Goal: Task Accomplishment & Management: Complete application form

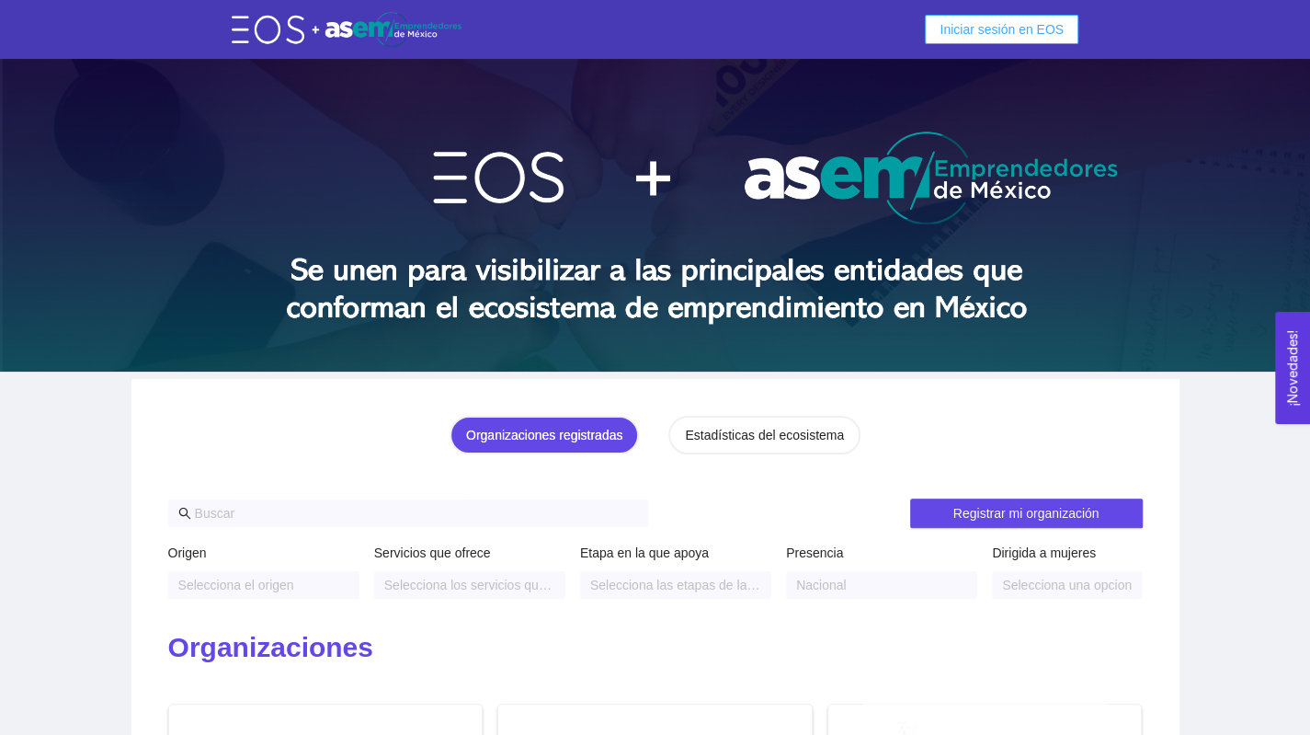
click at [971, 24] on span "Iniciar sesión en EOS" at bounding box center [1002, 29] width 124 height 20
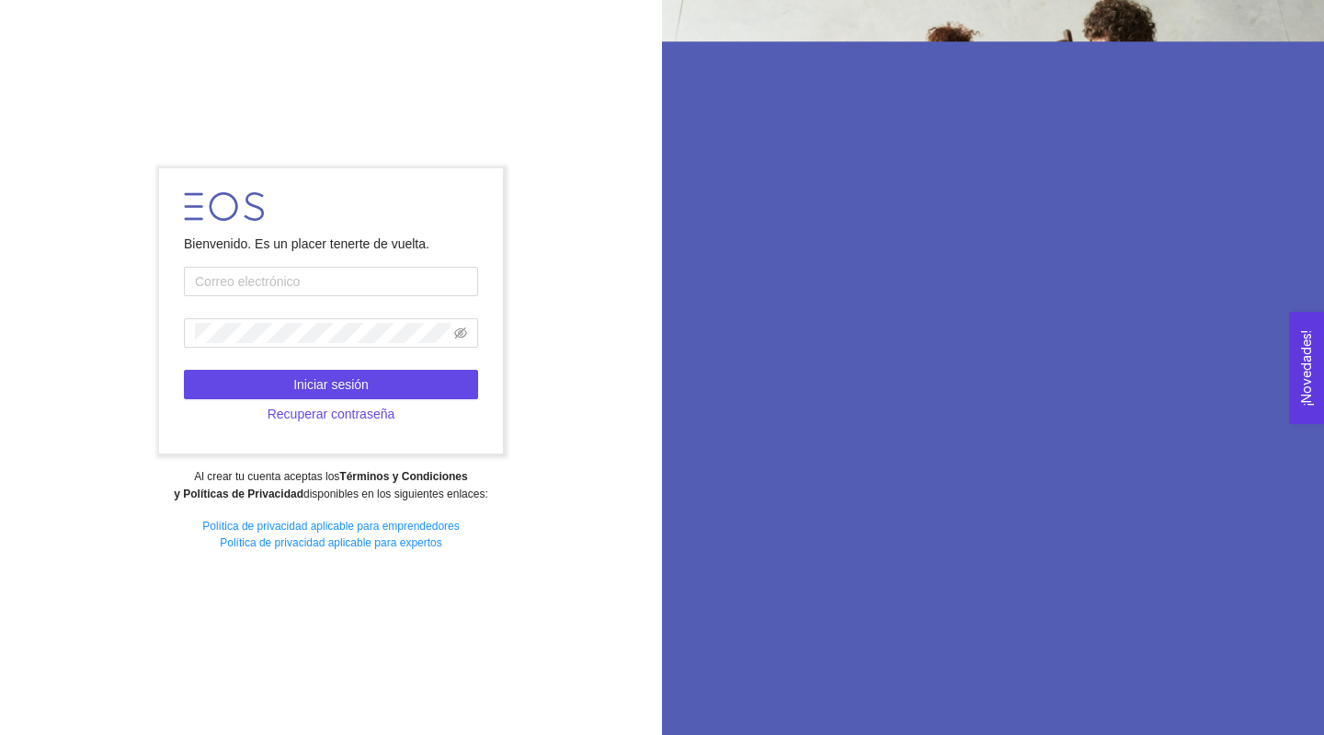
type input "[PERSON_NAME][EMAIL_ADDRESS][PERSON_NAME][PERSON_NAME][DOMAIN_NAME]"
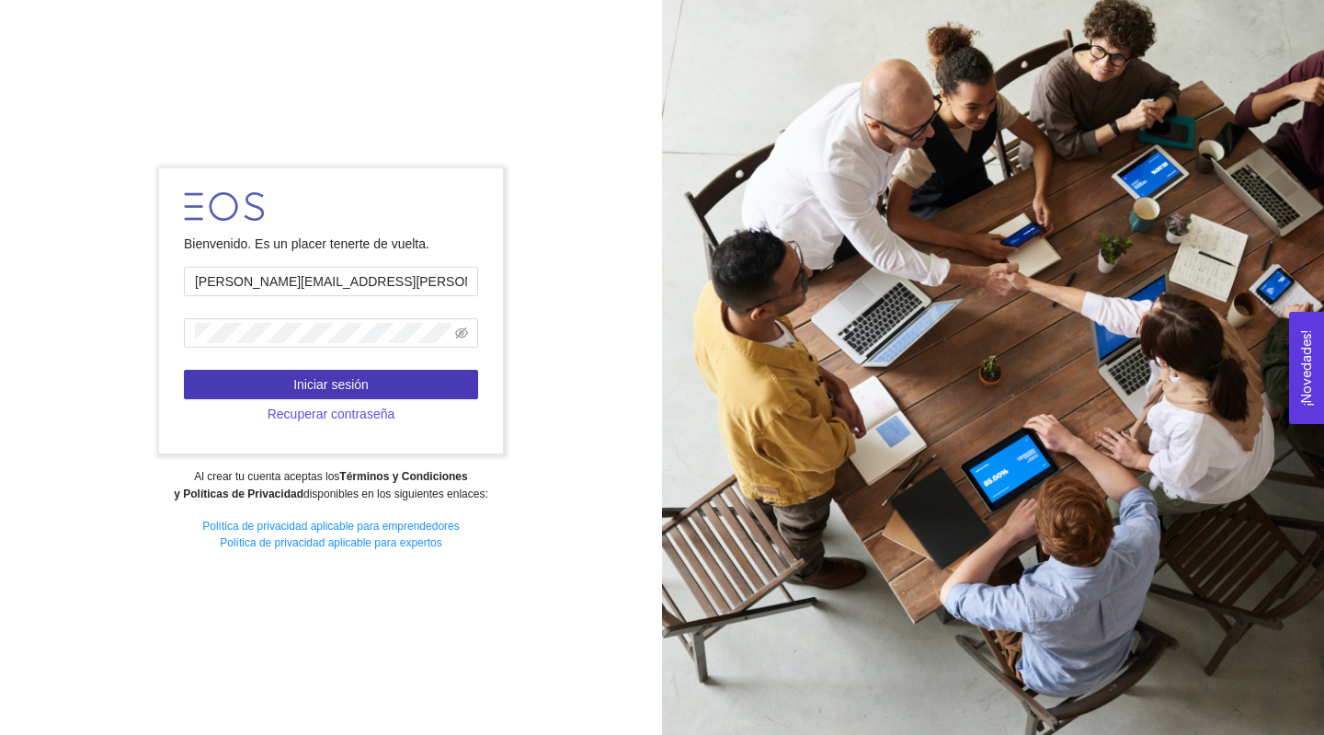
click at [325, 385] on span "Iniciar sesión" at bounding box center [330, 384] width 75 height 20
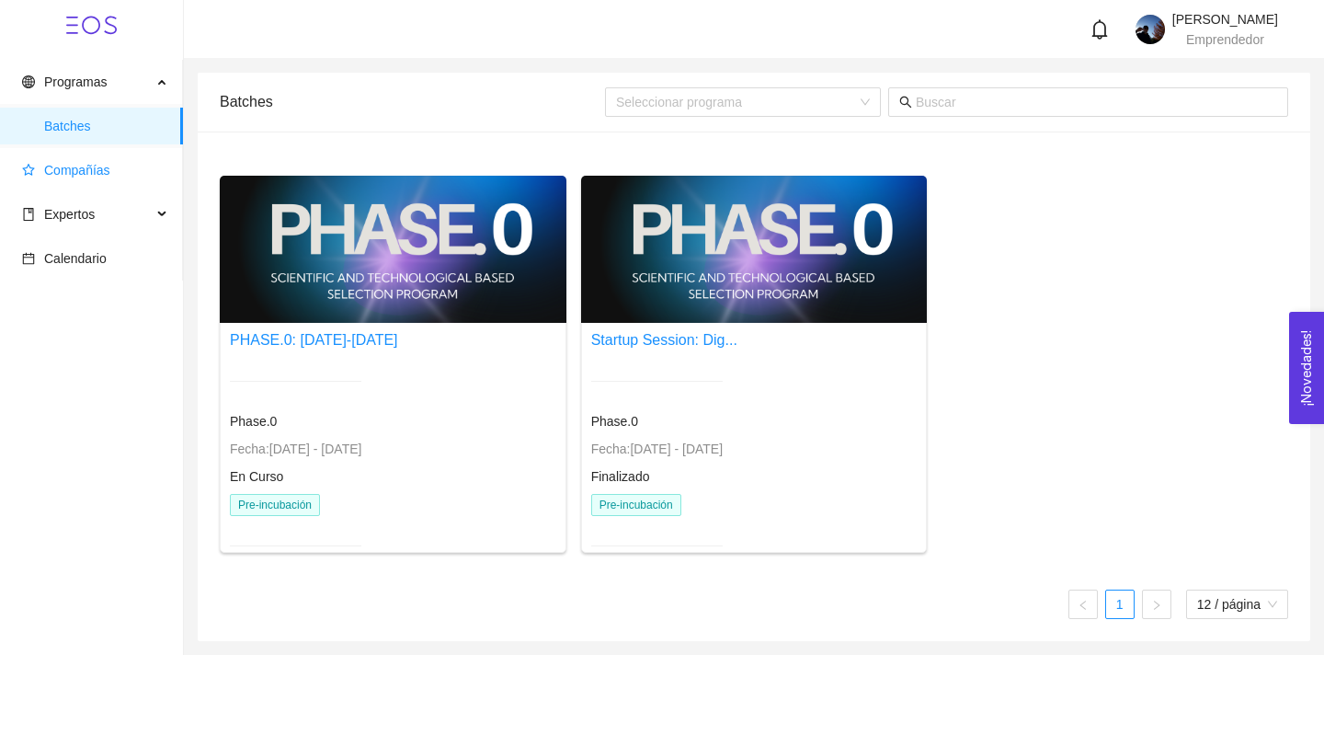
click at [74, 173] on span "Compañías" at bounding box center [77, 170] width 66 height 15
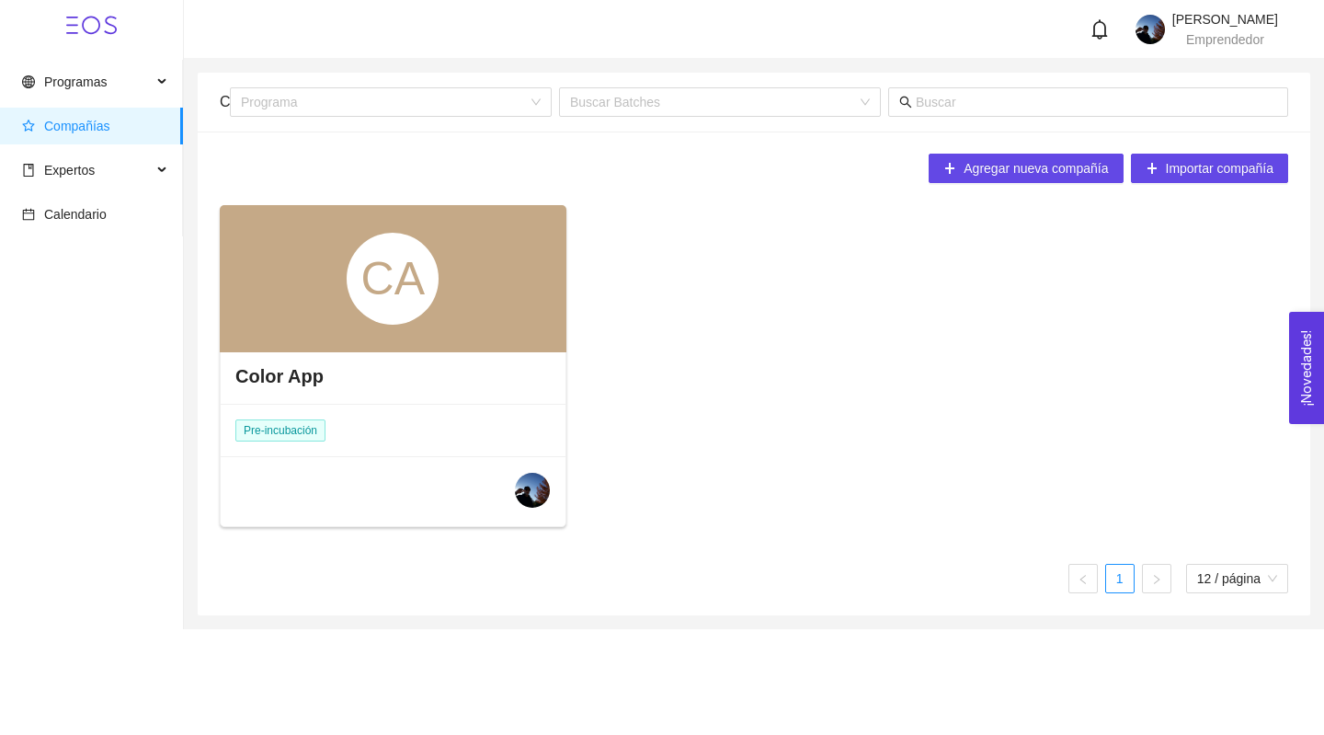
click at [359, 324] on div "CA" at bounding box center [393, 278] width 347 height 147
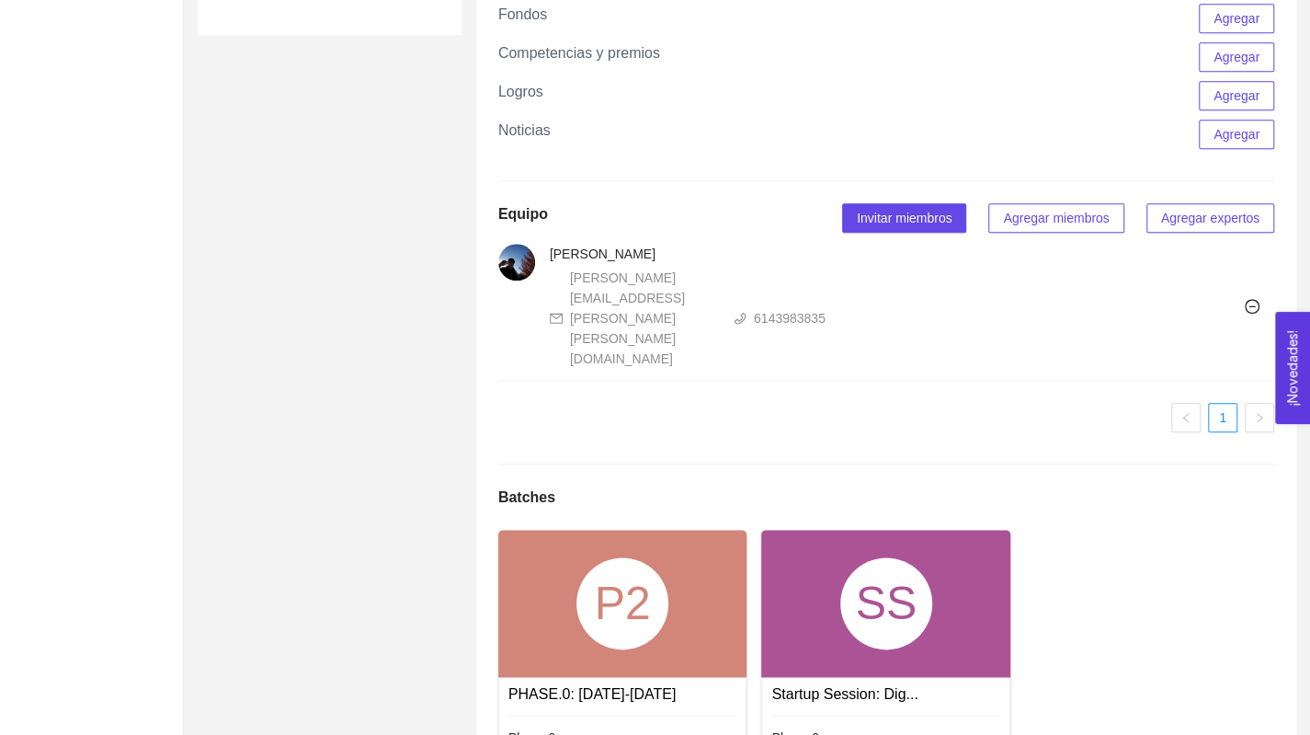
scroll to position [1004, 0]
click at [590, 556] on div "P2" at bounding box center [623, 602] width 92 height 92
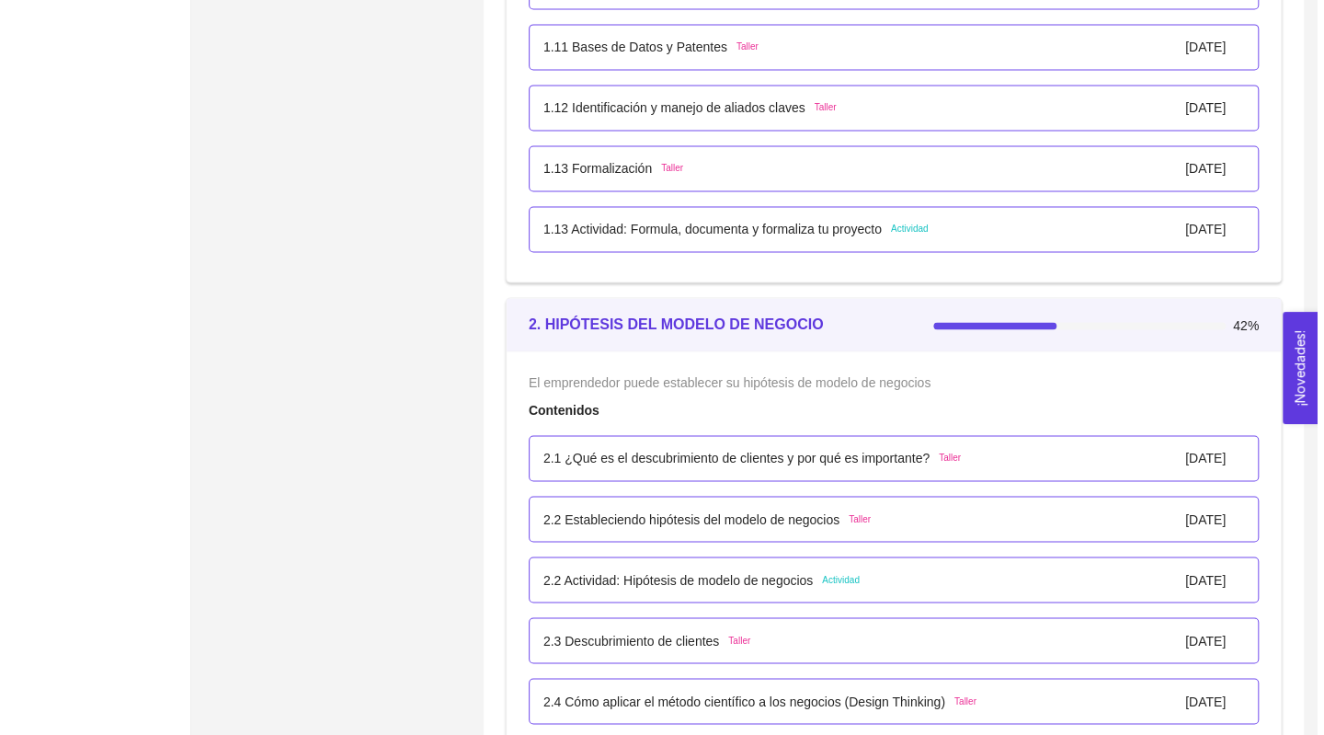
scroll to position [1484, 0]
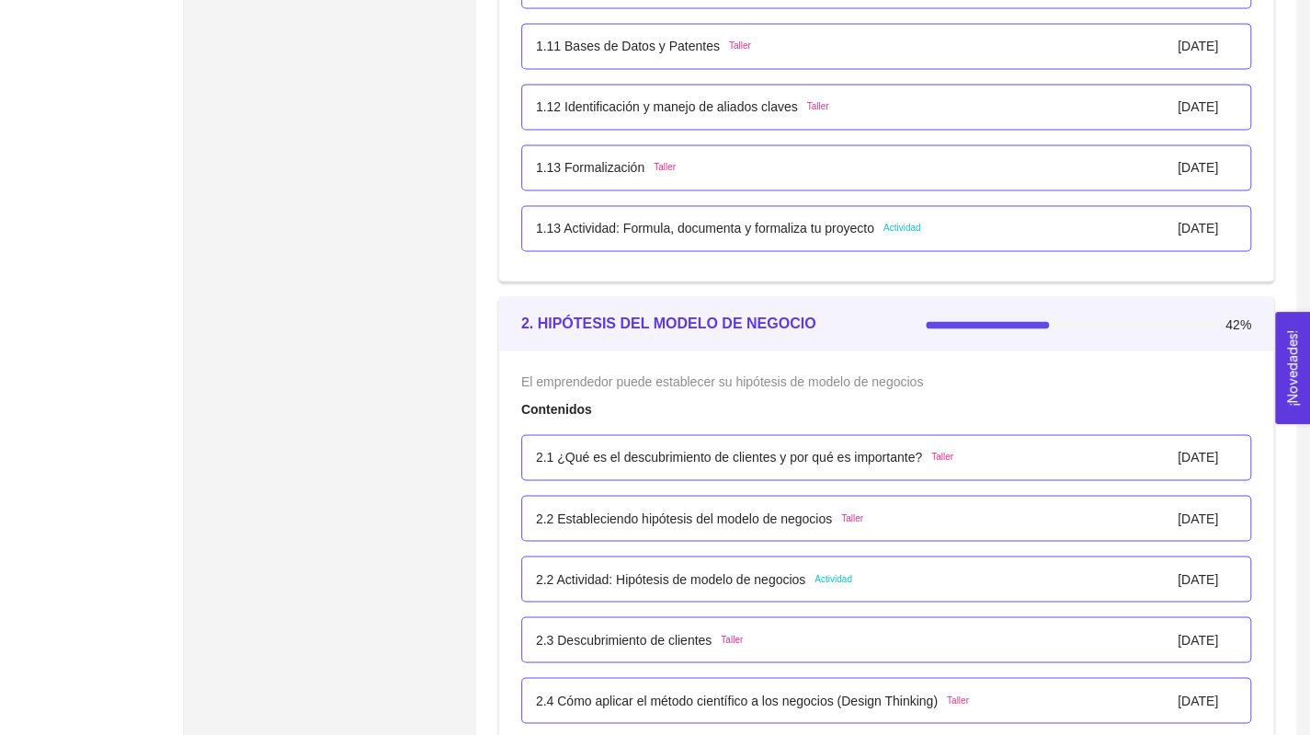
click at [672, 568] on p "2.2 Actividad: Hipótesis de modelo de negocios" at bounding box center [670, 578] width 269 height 20
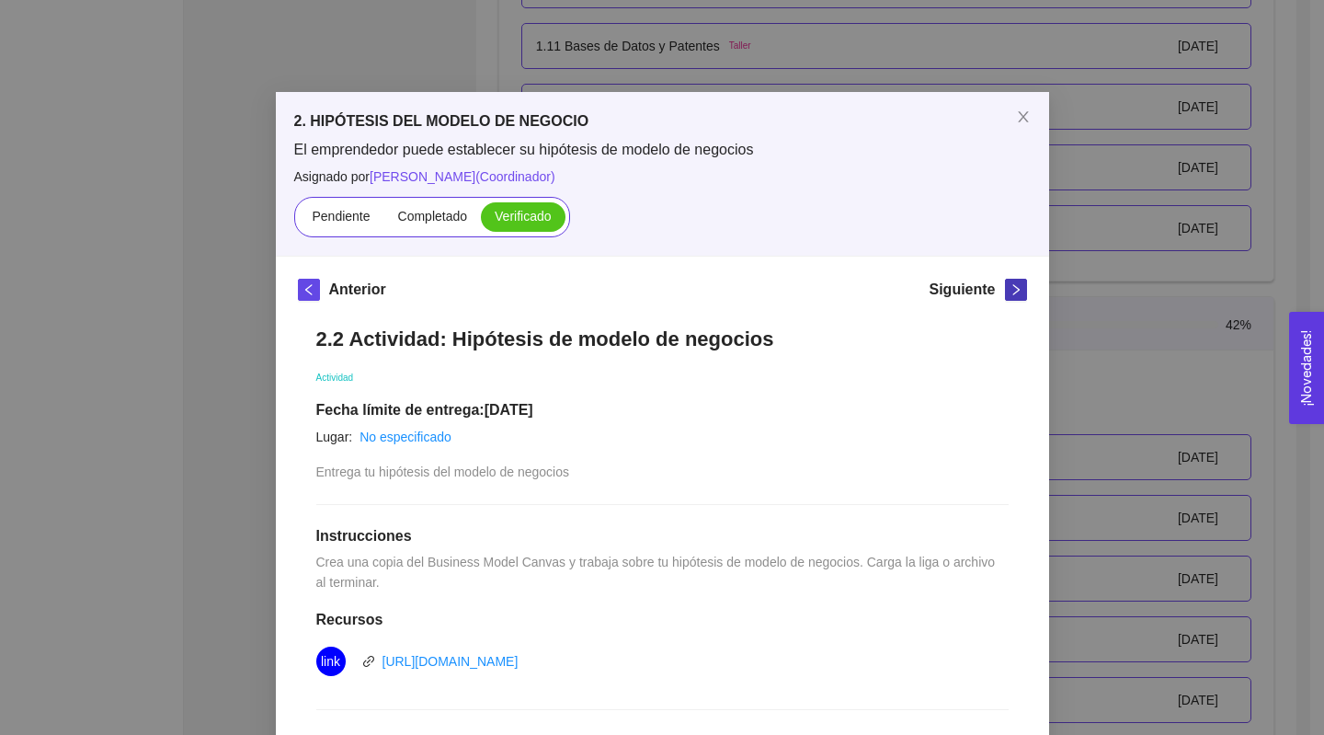
click at [1010, 292] on icon "right" at bounding box center [1016, 289] width 13 height 13
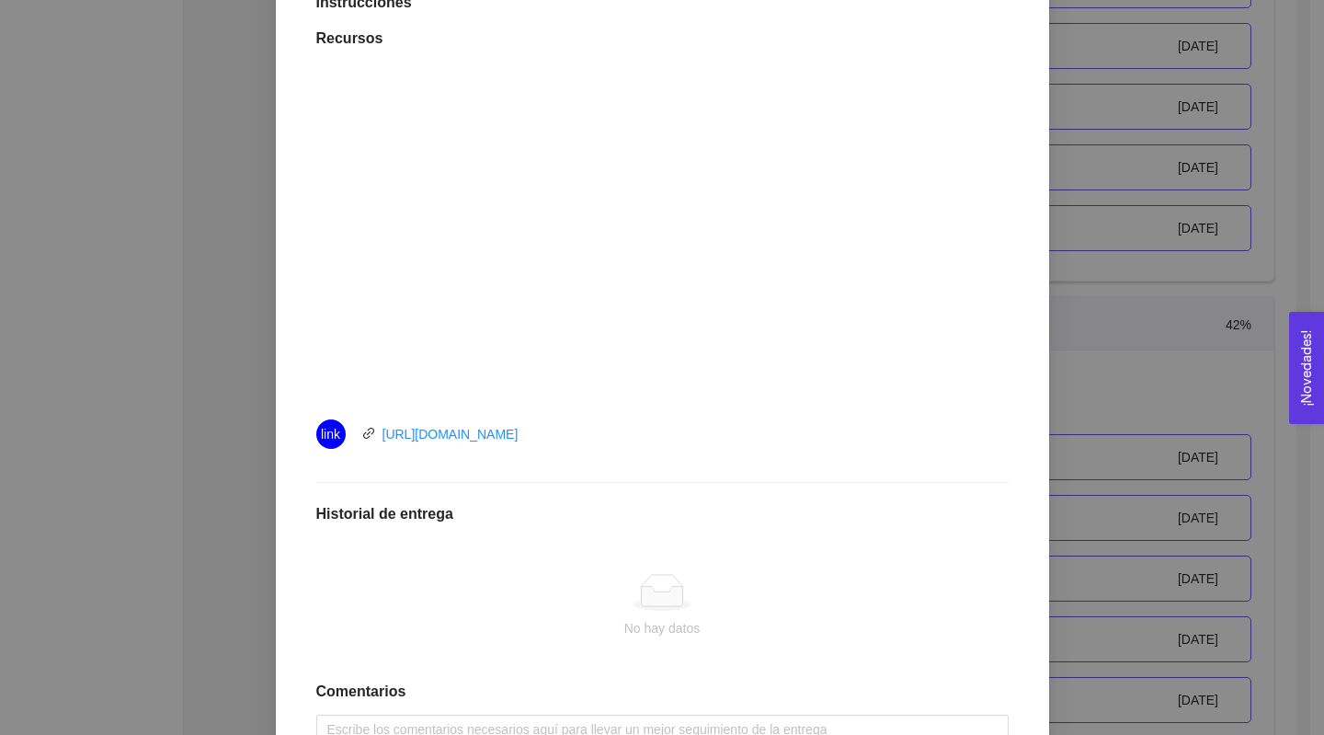
scroll to position [660, 0]
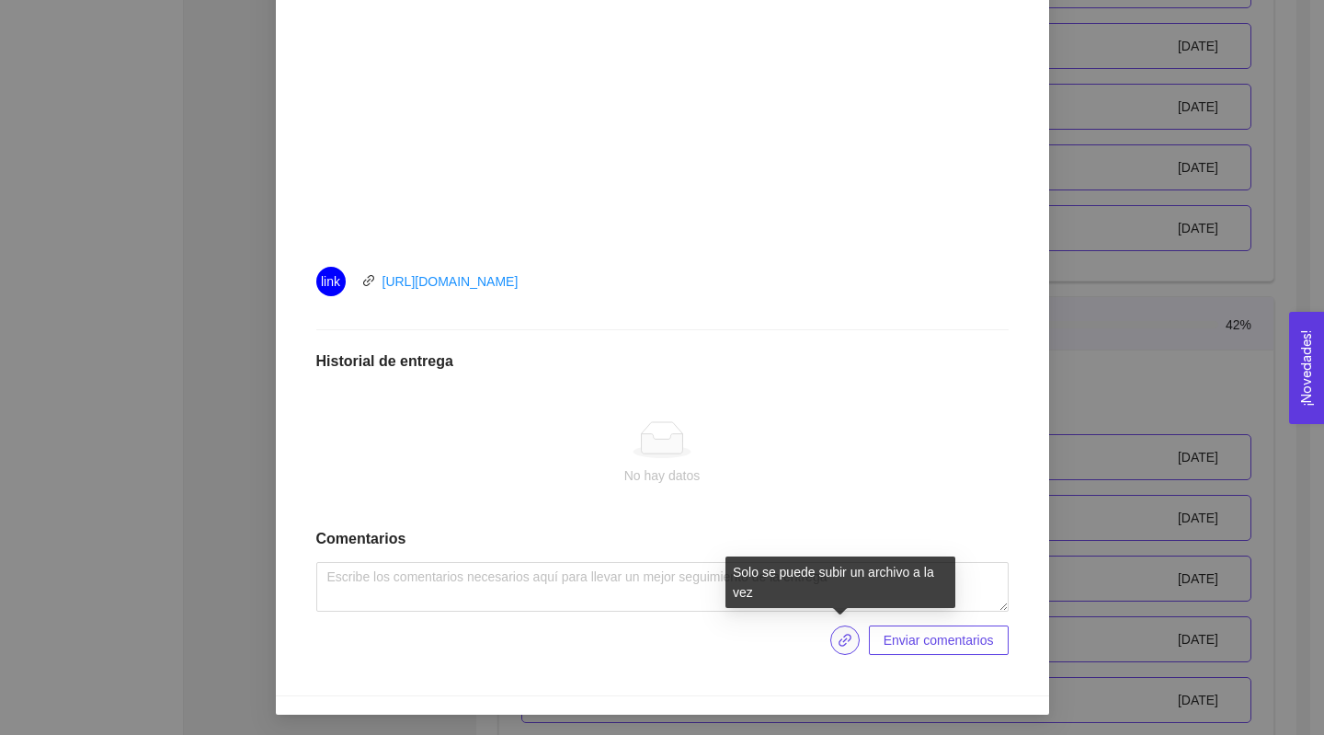
click at [846, 642] on icon "link" at bounding box center [845, 640] width 15 height 15
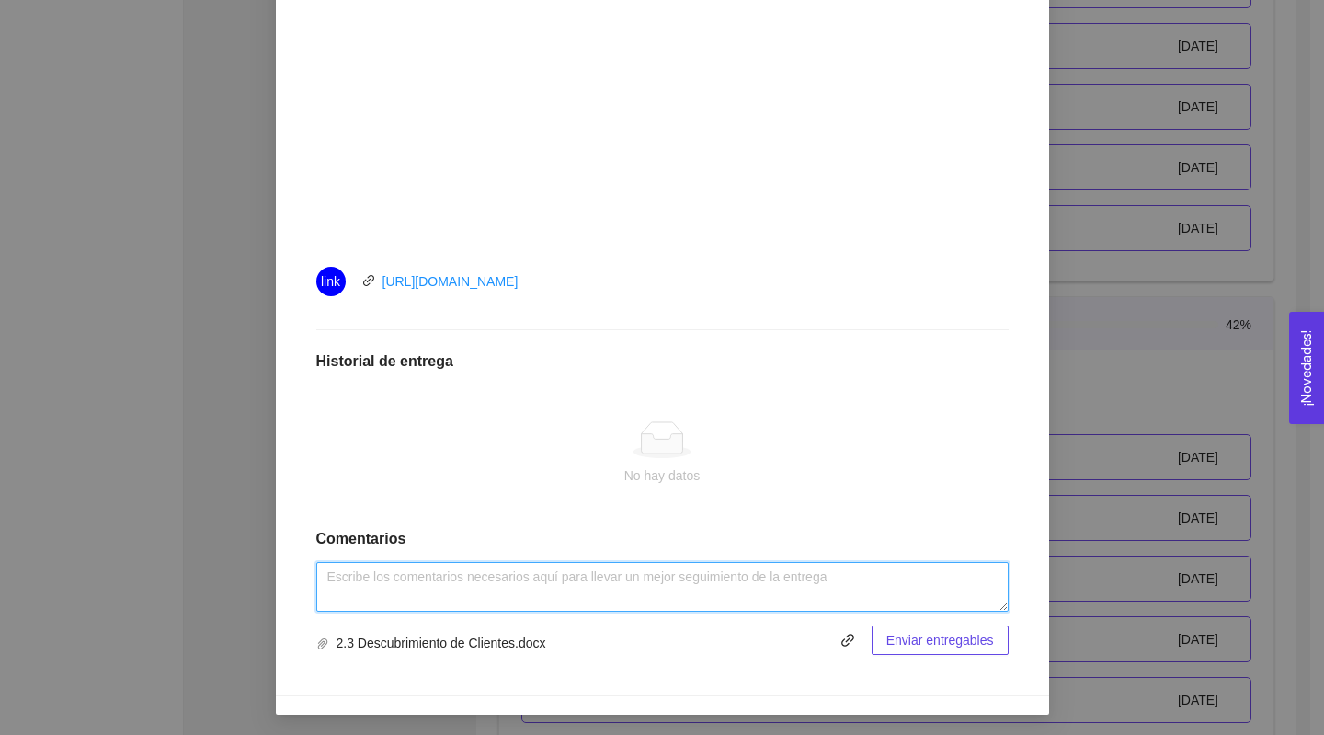
click at [413, 585] on textarea at bounding box center [662, 587] width 692 height 50
click at [435, 573] on textarea "terminado la estrucruta del diseño de experimentos" at bounding box center [662, 587] width 692 height 50
type textarea "terminado la estructura del diseño de experimentos"
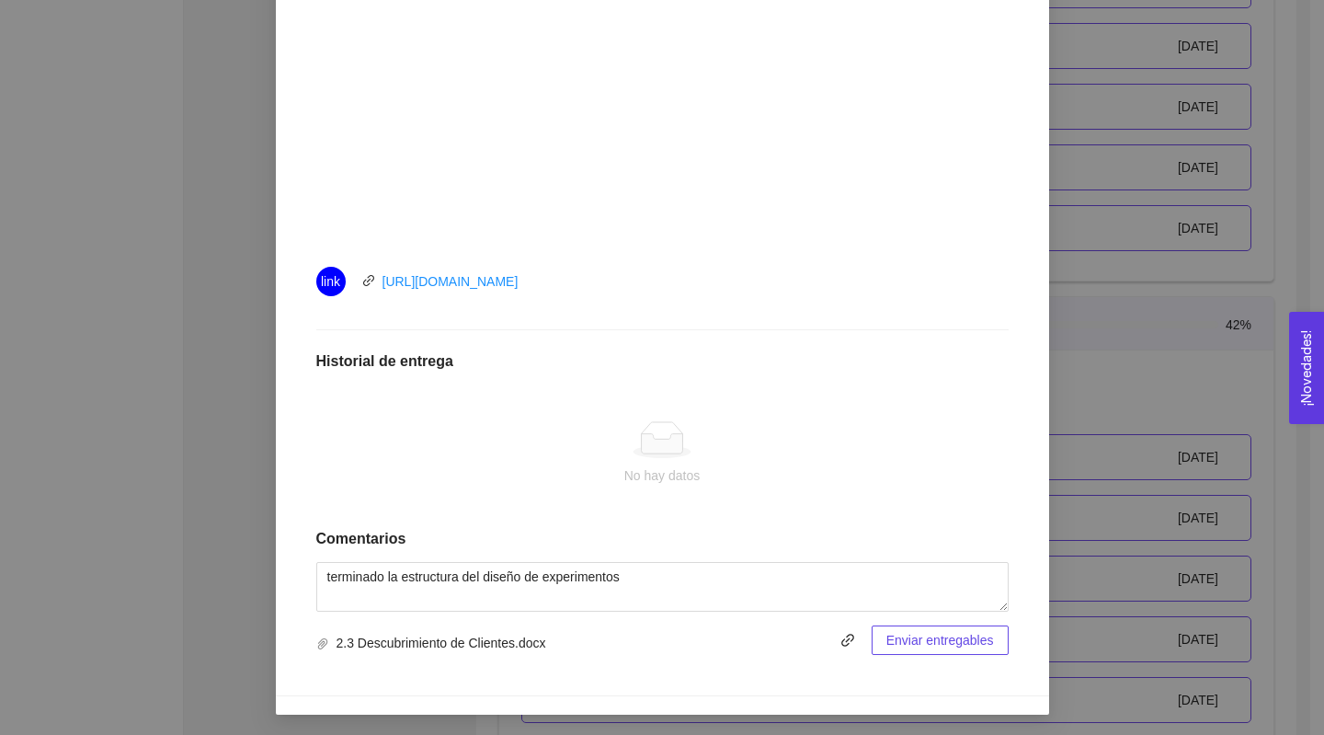
click at [913, 640] on span "Enviar entregables" at bounding box center [940, 640] width 108 height 20
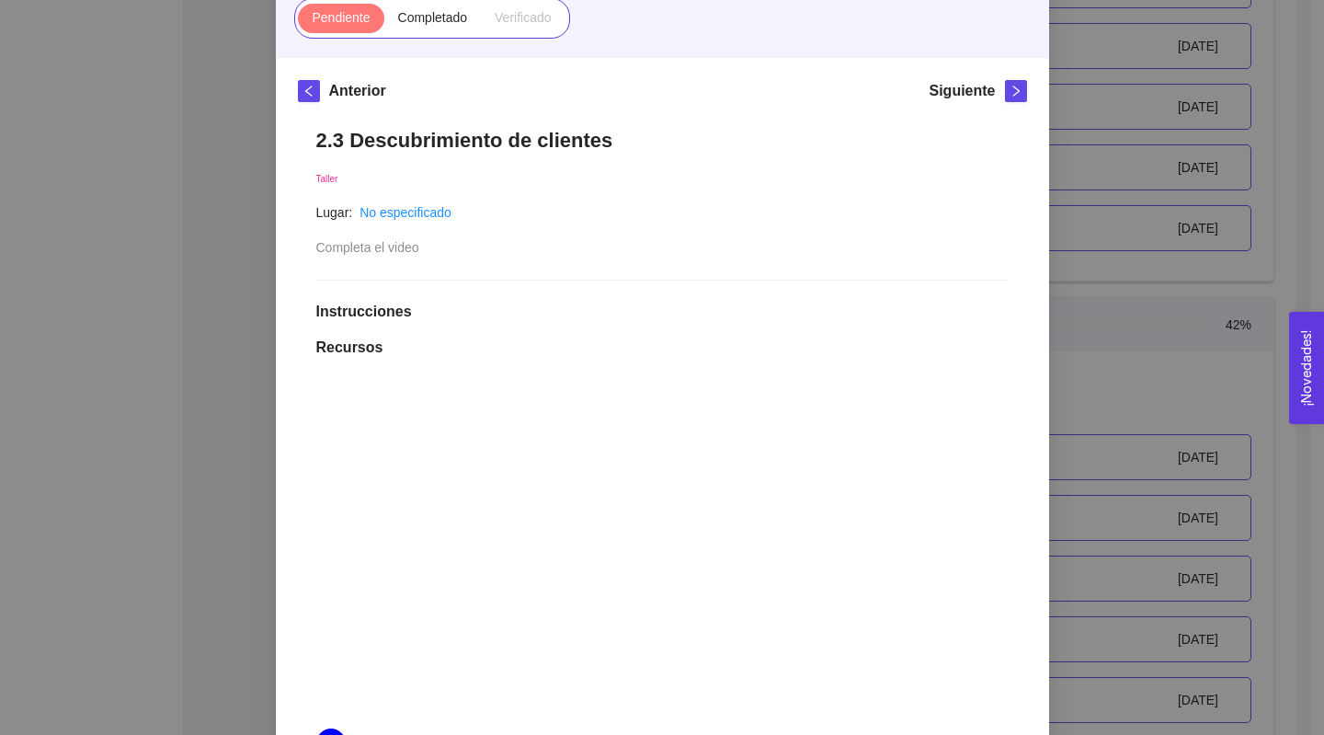
scroll to position [187, 0]
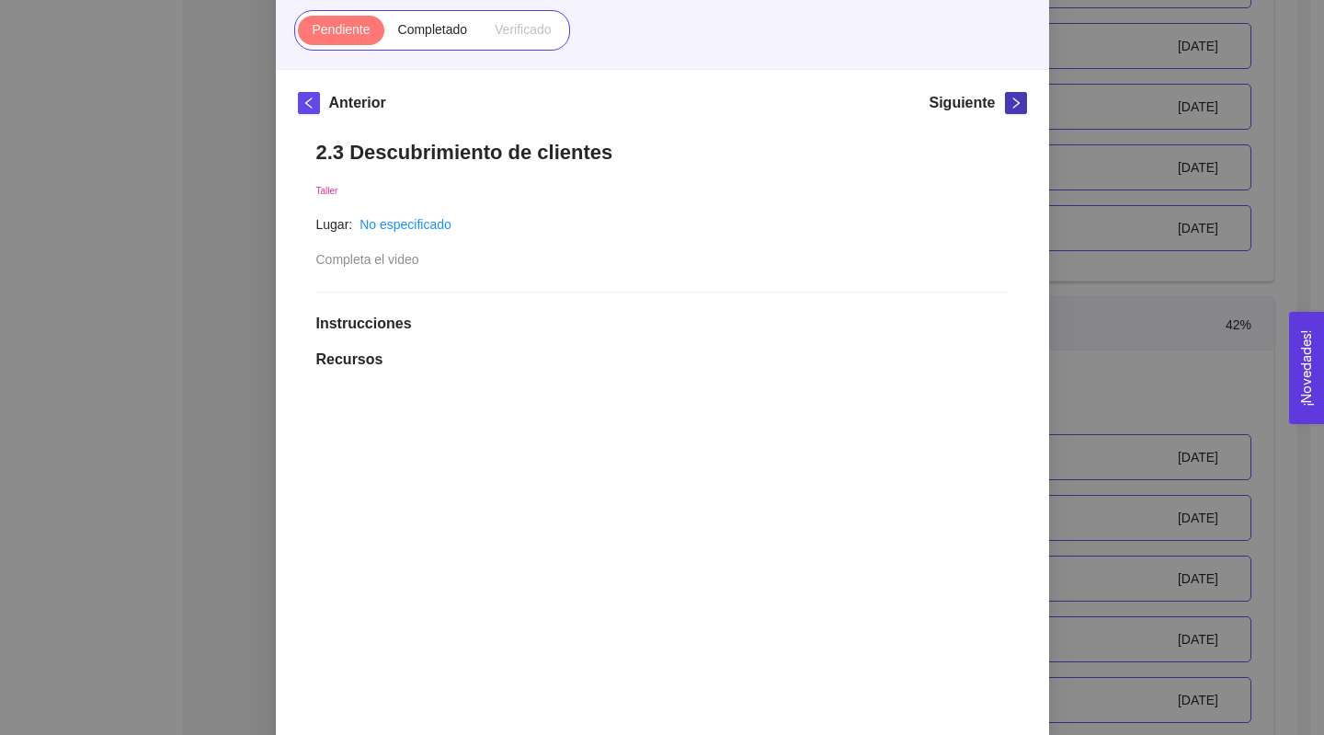
click at [1010, 102] on icon "right" at bounding box center [1016, 103] width 13 height 13
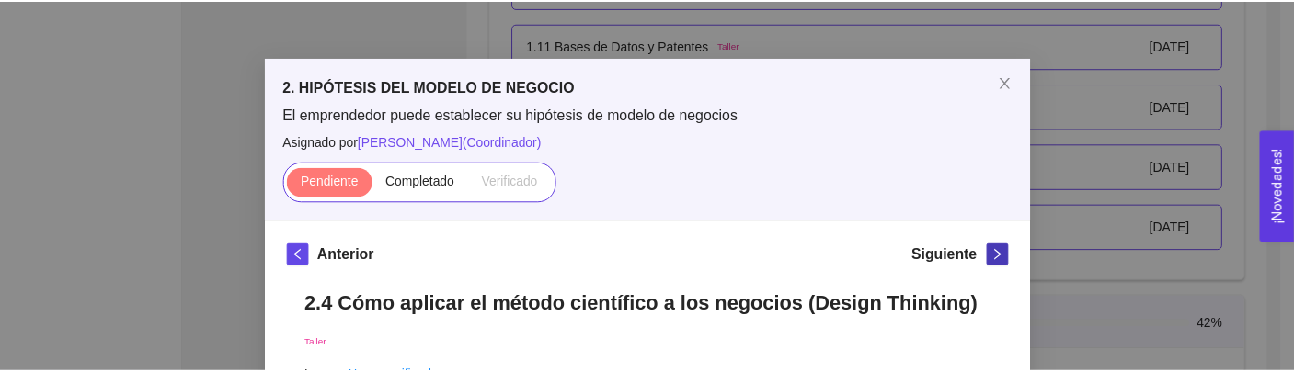
scroll to position [0, 0]
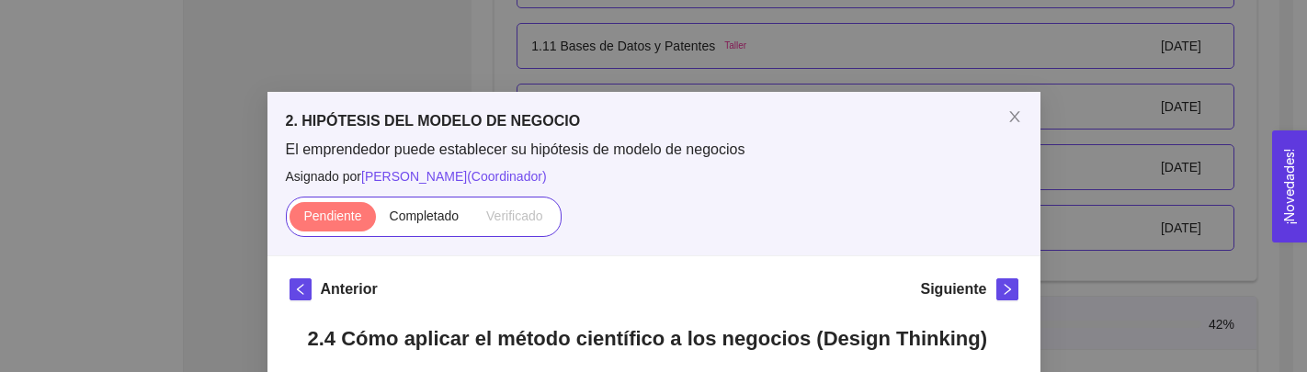
click at [419, 63] on div "2. HIPÓTESIS DEL MODELO DE NEGOCIO El emprendedor puede establecer su hipótesis…" at bounding box center [653, 186] width 1307 height 372
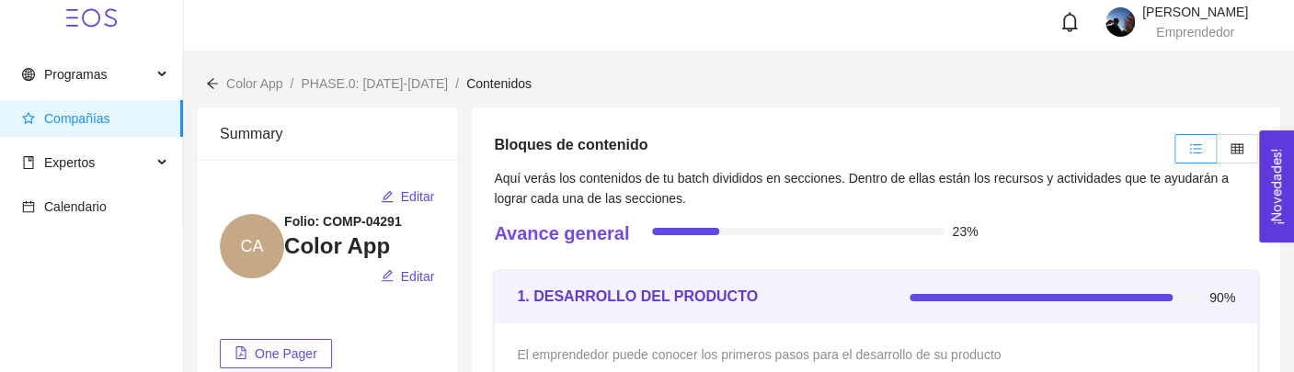
scroll to position [6, 0]
click at [121, 120] on span "Compañías" at bounding box center [95, 119] width 146 height 37
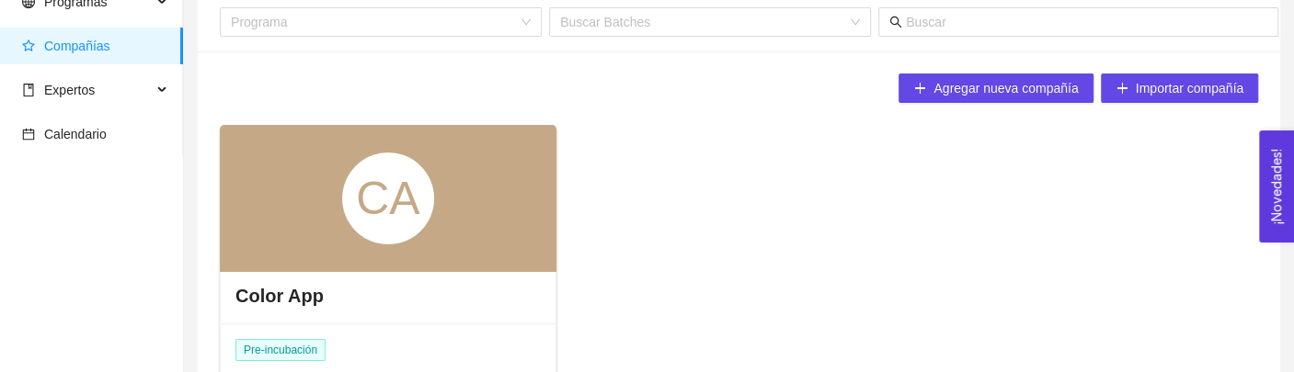
scroll to position [83, 0]
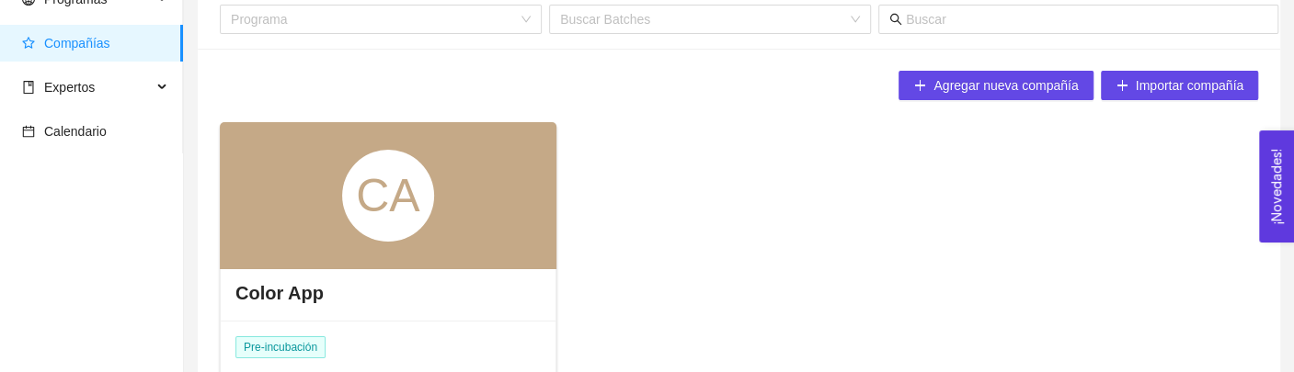
click at [366, 185] on div "CA" at bounding box center [388, 196] width 92 height 92
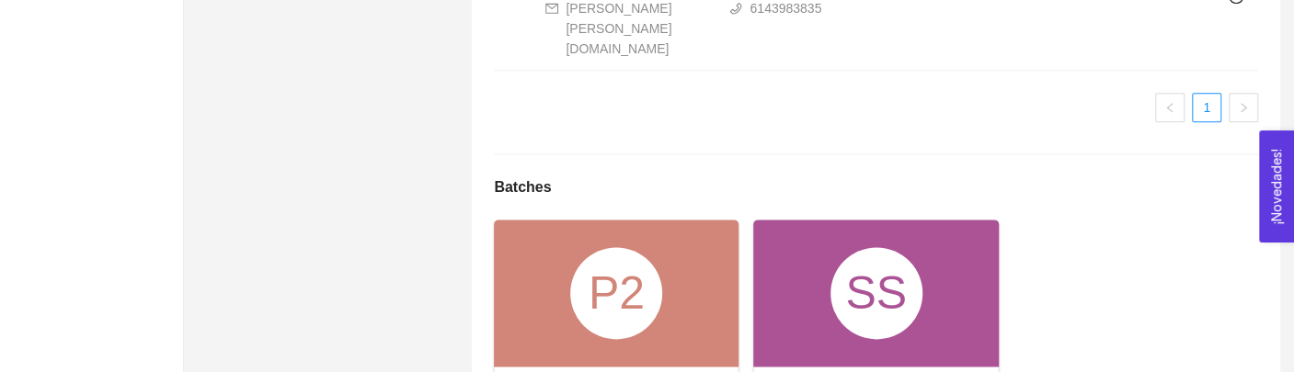
scroll to position [1314, 0]
click at [611, 246] on div "P2" at bounding box center [616, 292] width 92 height 92
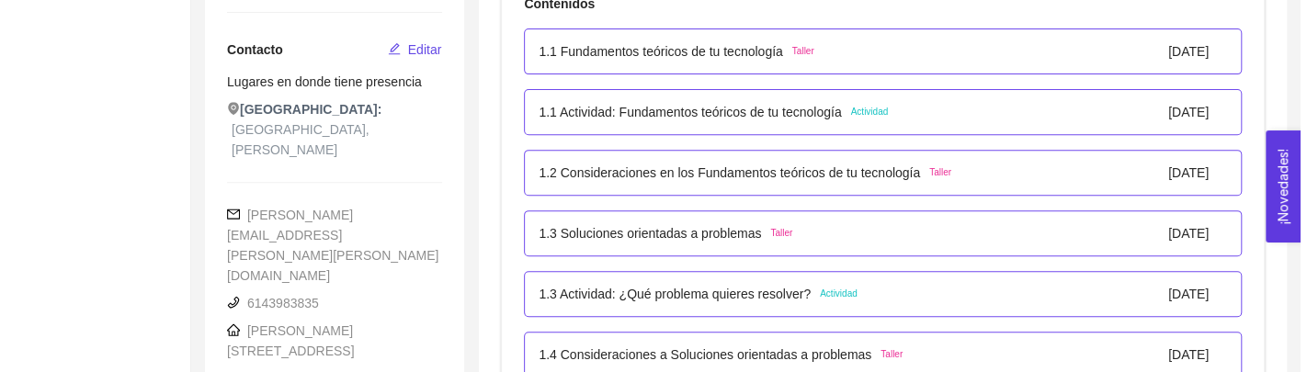
scroll to position [384, 0]
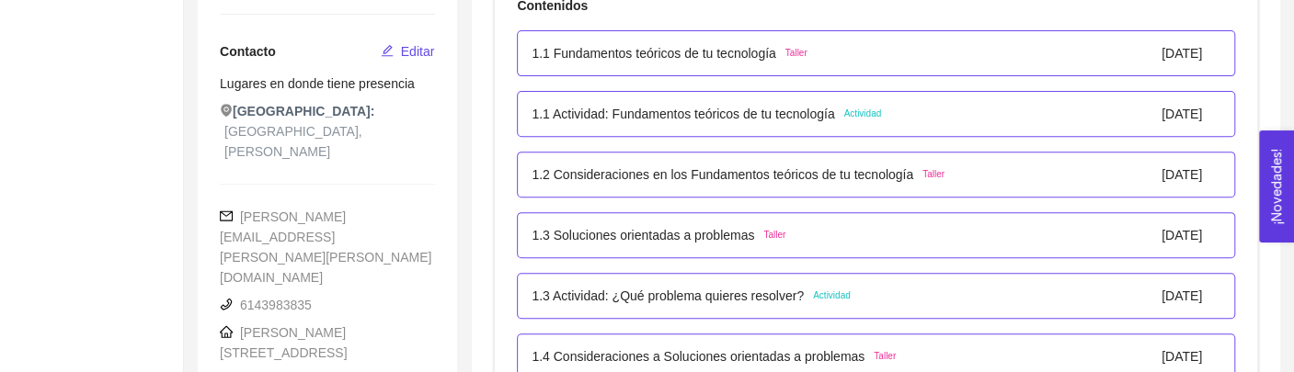
click at [743, 71] on div "1.1 Fundamentos teóricos de tu tecnología Taller [DATE]" at bounding box center [876, 53] width 718 height 46
click at [716, 51] on p "1.1 Fundamentos teóricos de tu tecnología" at bounding box center [653, 53] width 244 height 20
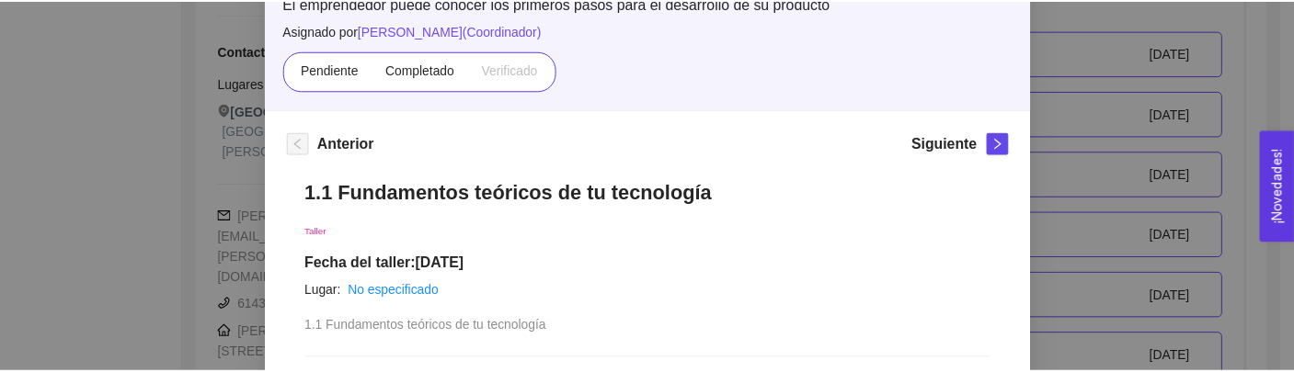
scroll to position [145, 0]
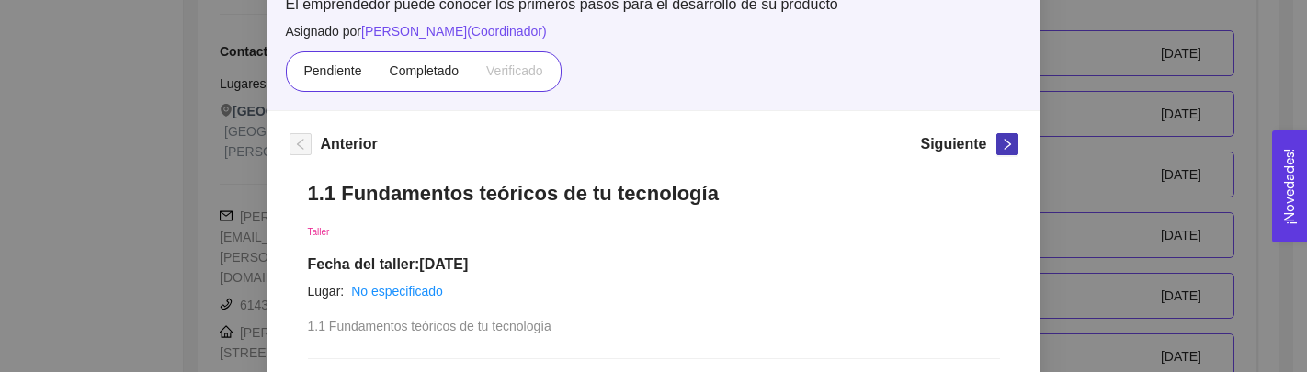
click at [1001, 143] on icon "right" at bounding box center [1007, 144] width 13 height 13
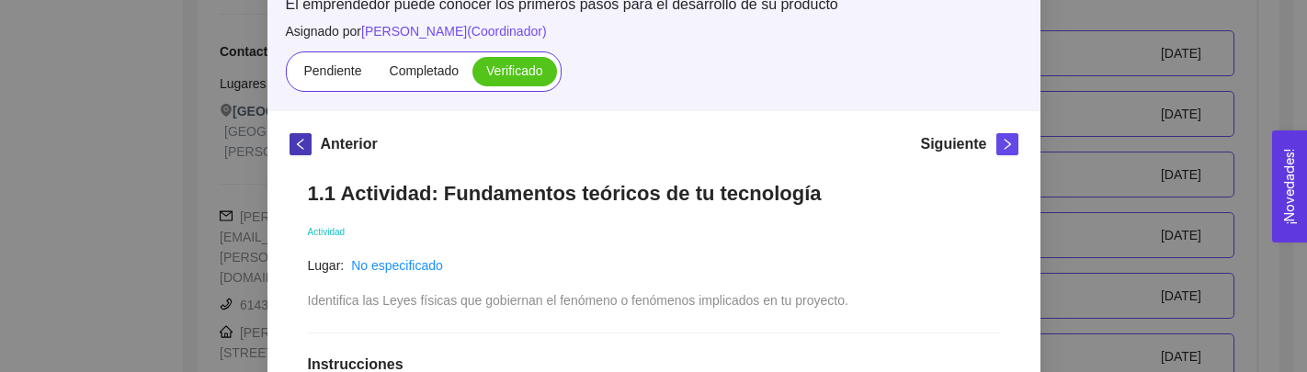
click at [294, 147] on icon "left" at bounding box center [300, 144] width 13 height 13
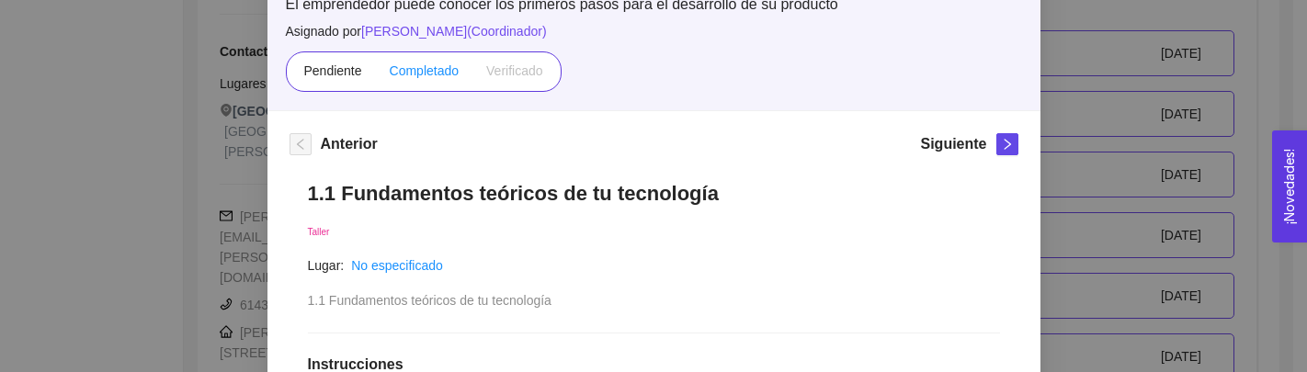
click at [407, 70] on span "Completado" at bounding box center [425, 70] width 70 height 15
click at [376, 75] on input "Completado" at bounding box center [376, 75] width 0 height 0
click at [1070, 143] on div "1. DESARROLLO DEL PRODUCTO El emprendedor puede conocer los primeros pasos para…" at bounding box center [653, 186] width 1307 height 372
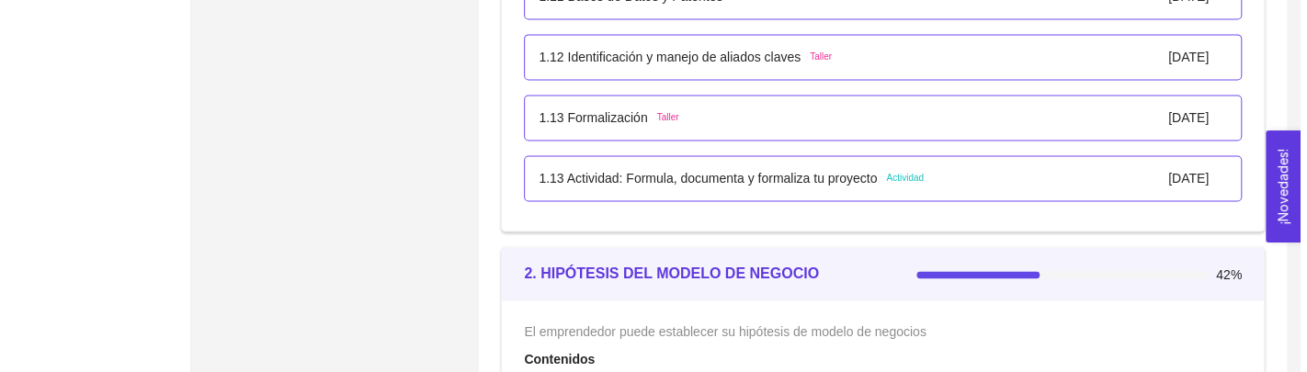
scroll to position [1540, 0]
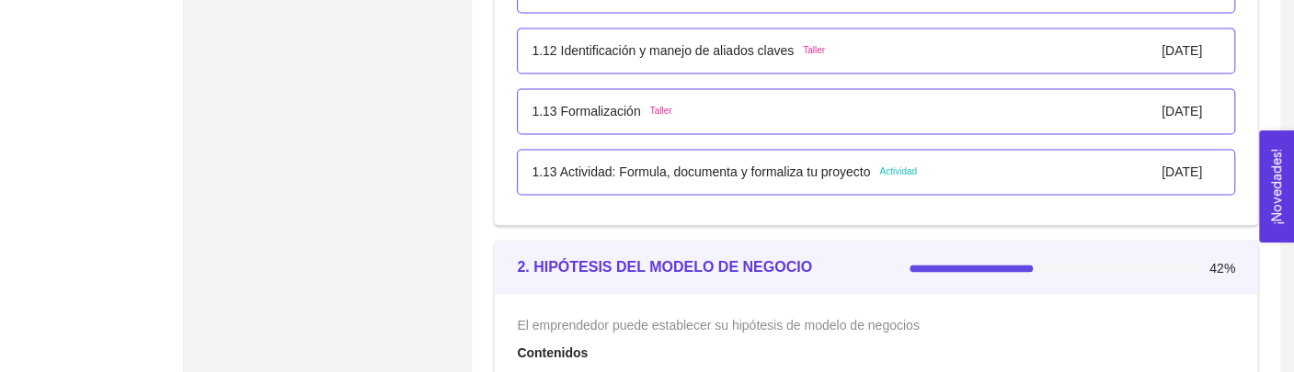
click at [692, 175] on p "1.13 Actividad: Formula, documenta y formaliza tu proyecto" at bounding box center [700, 172] width 338 height 20
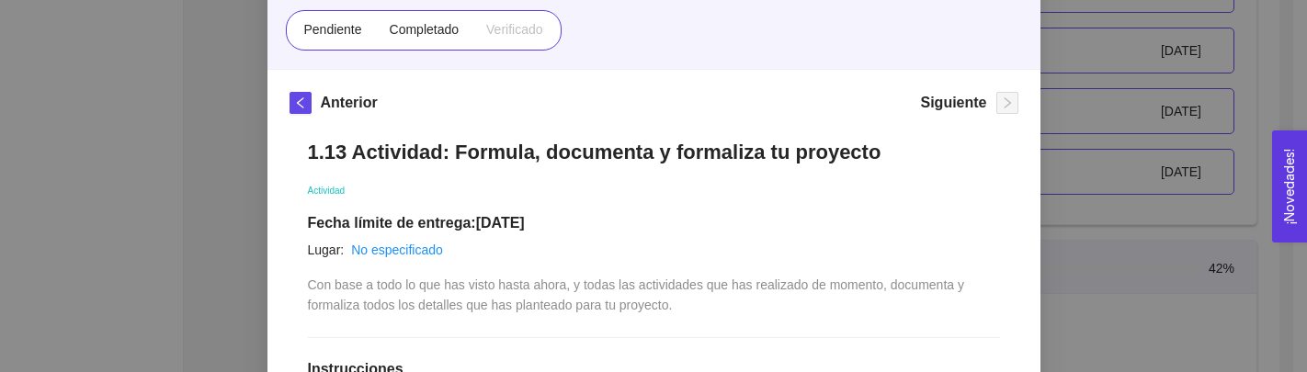
scroll to position [179, 0]
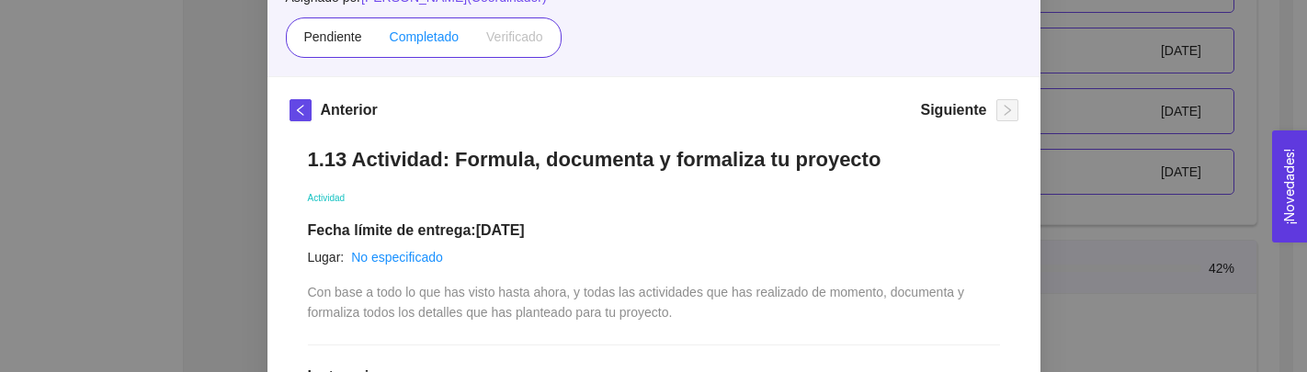
click at [428, 33] on span "Completado" at bounding box center [425, 36] width 70 height 15
click at [376, 41] on input "Completado" at bounding box center [376, 41] width 0 height 0
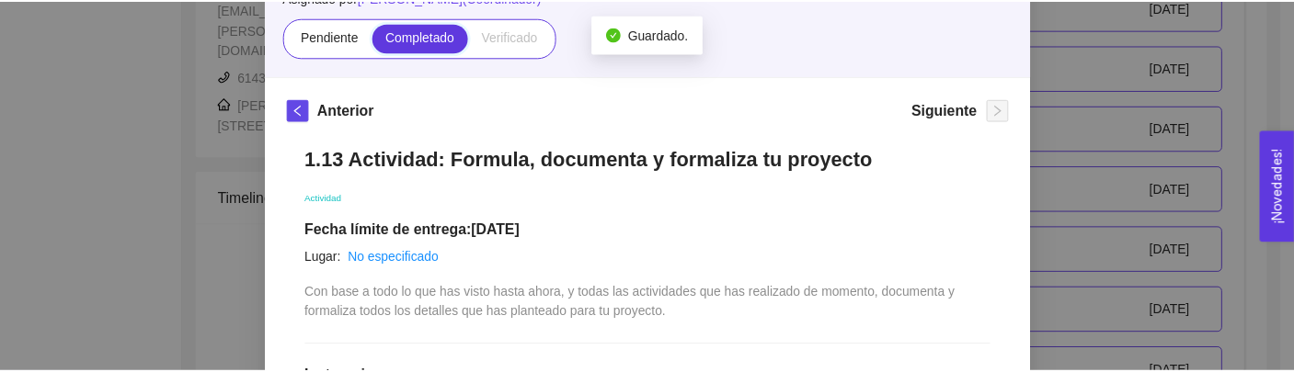
scroll to position [1540, 0]
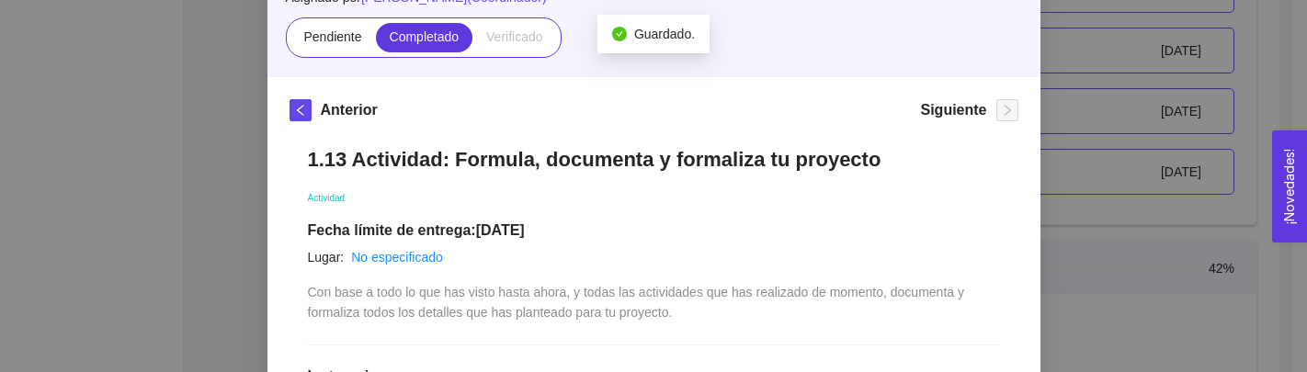
click at [1079, 106] on div "1. DESARROLLO DEL PRODUCTO El emprendedor puede conocer los primeros pasos para…" at bounding box center [653, 186] width 1307 height 372
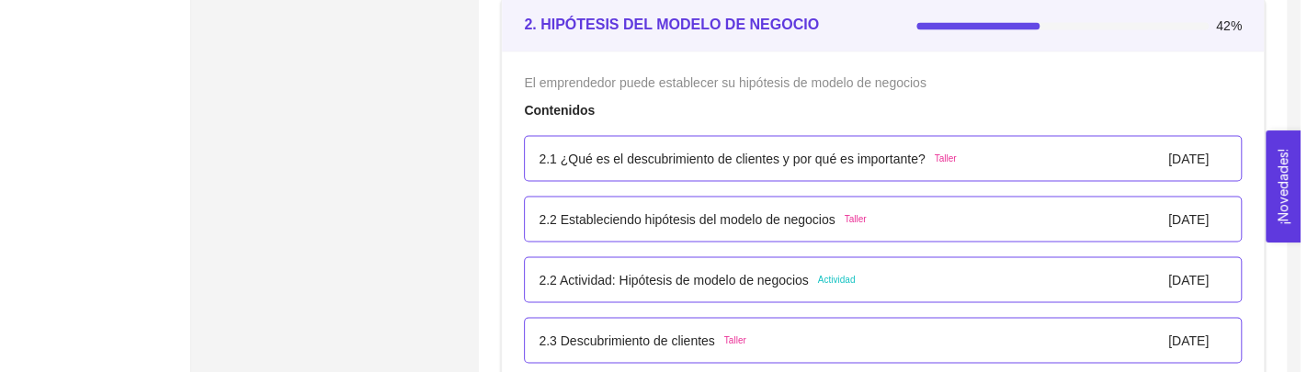
scroll to position [1784, 0]
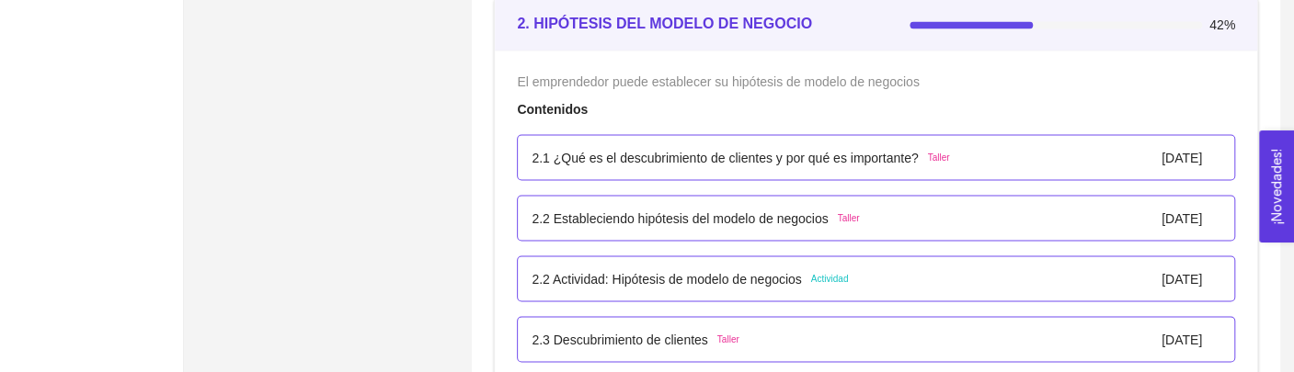
click at [688, 152] on p "2.1 ¿Qué es el descubrimiento de clientes y por qué es importante?" at bounding box center [724, 157] width 386 height 20
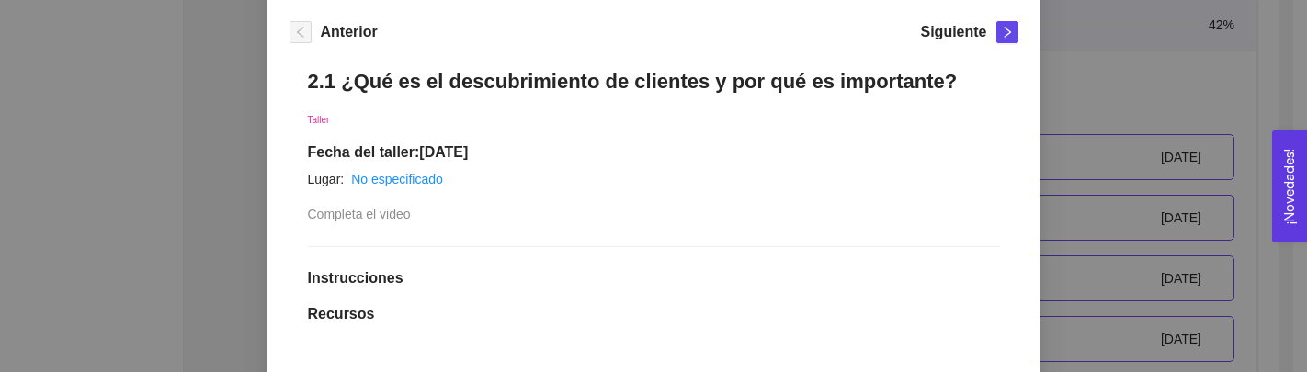
scroll to position [257, 0]
click at [997, 25] on button "button" at bounding box center [1008, 33] width 22 height 22
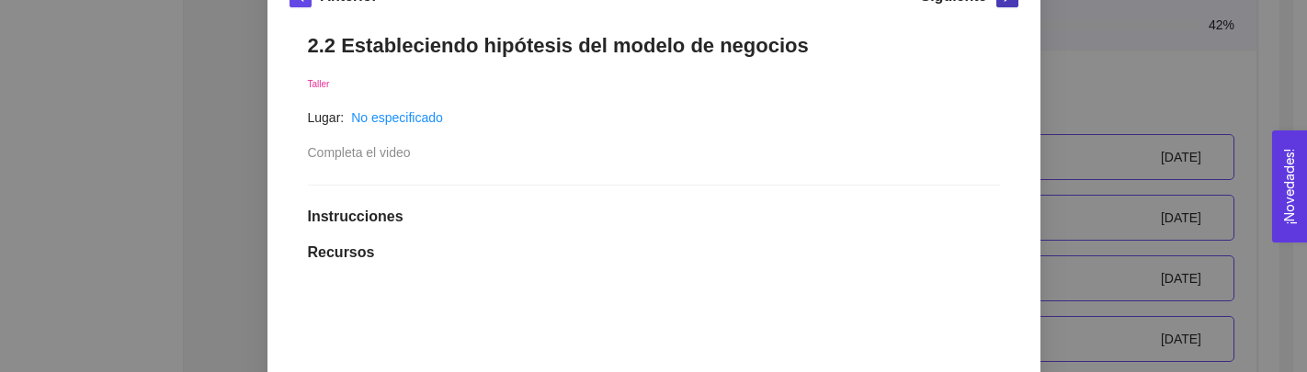
scroll to position [306, 0]
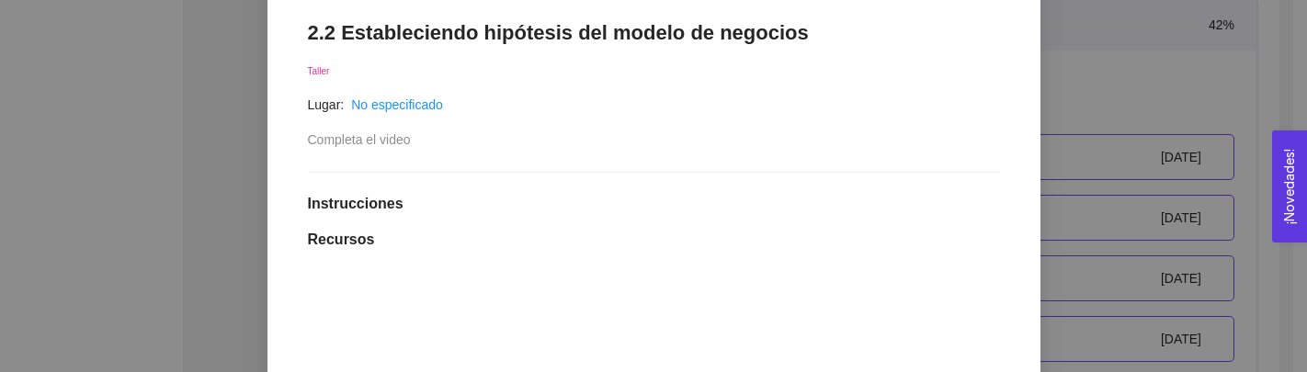
click at [903, 74] on div "Taller" at bounding box center [654, 70] width 692 height 20
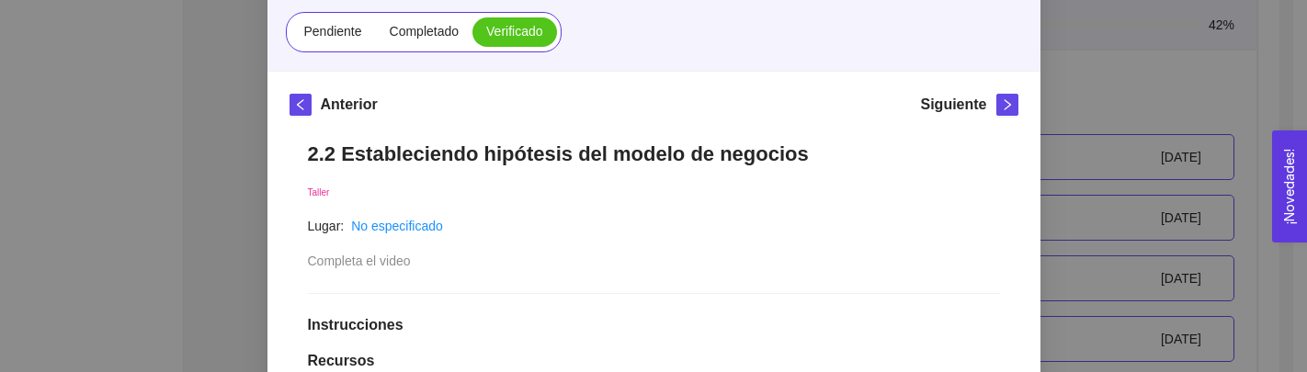
scroll to position [183, 0]
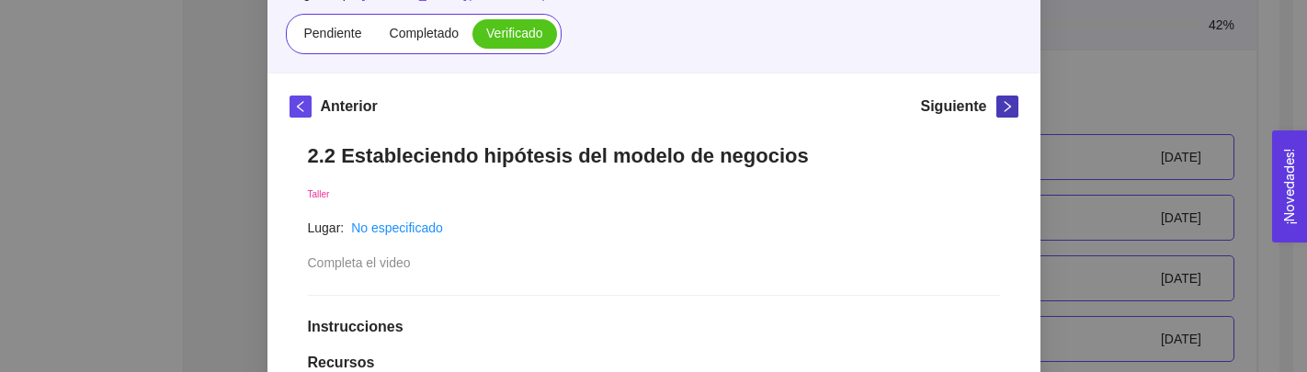
click at [997, 98] on button "button" at bounding box center [1008, 107] width 22 height 22
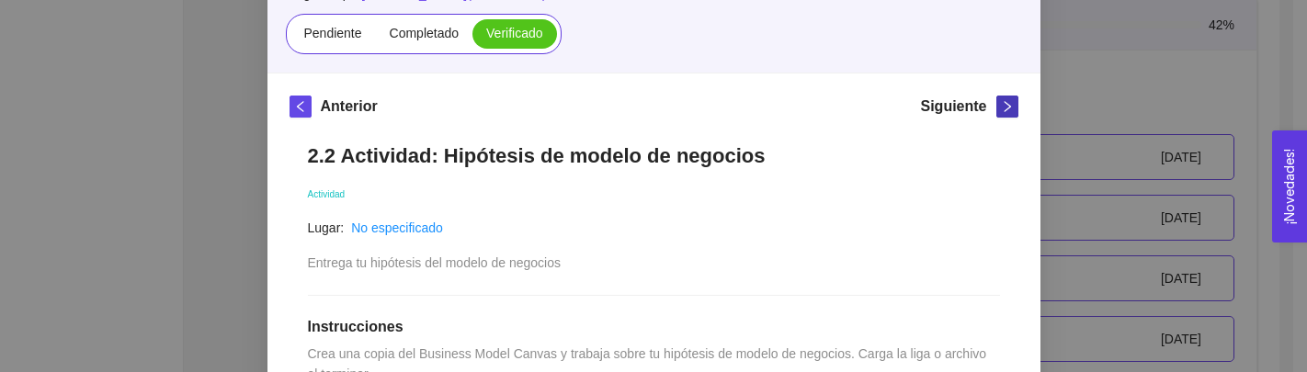
click at [1001, 108] on icon "right" at bounding box center [1007, 106] width 13 height 13
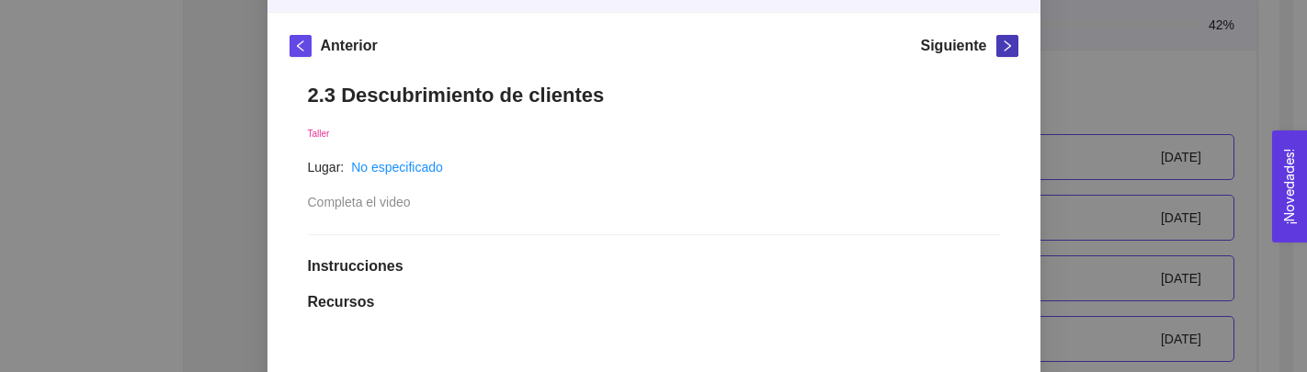
scroll to position [165, 0]
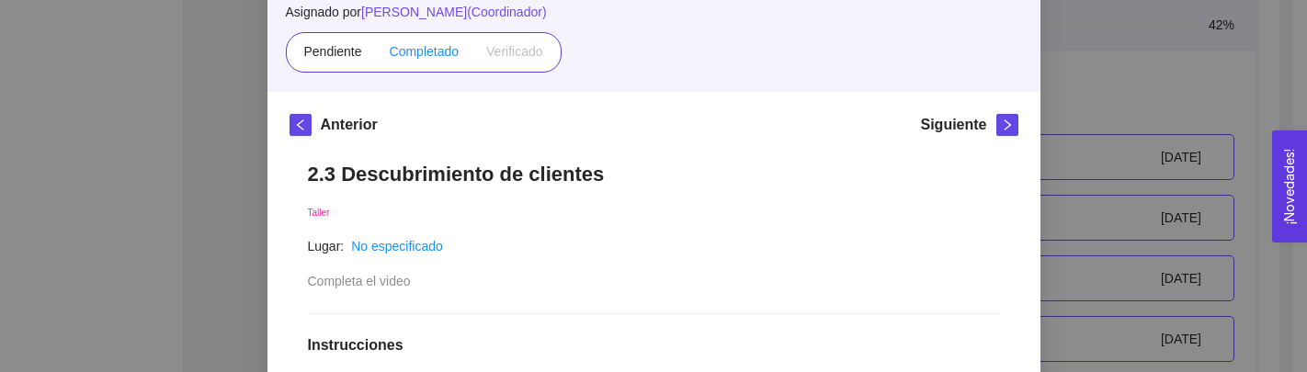
click at [414, 50] on span "Completado" at bounding box center [425, 51] width 70 height 15
click at [376, 56] on input "Completado" at bounding box center [376, 56] width 0 height 0
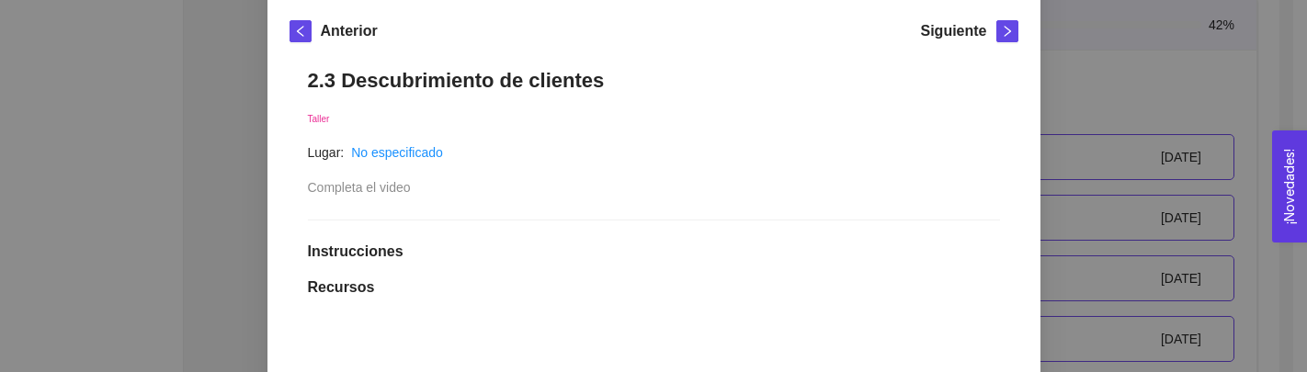
scroll to position [251, 0]
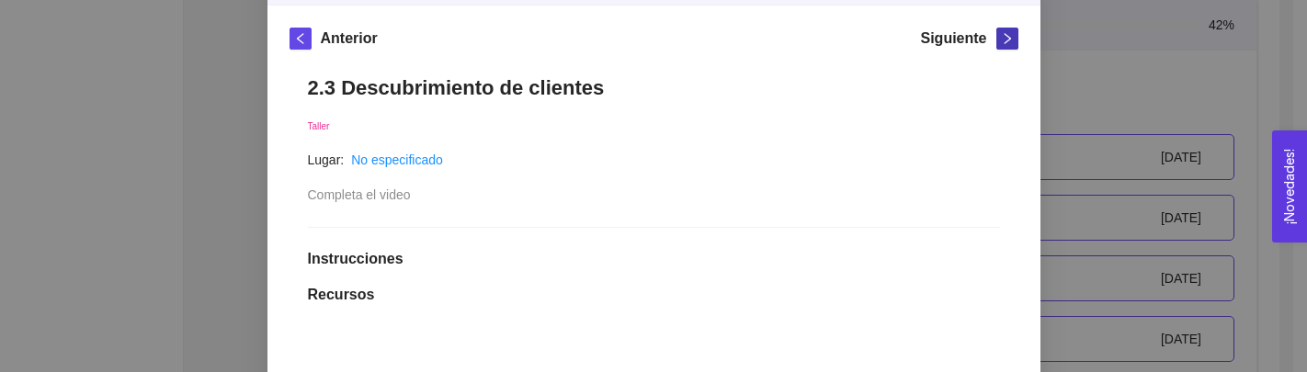
click at [1004, 32] on icon "right" at bounding box center [1007, 38] width 13 height 13
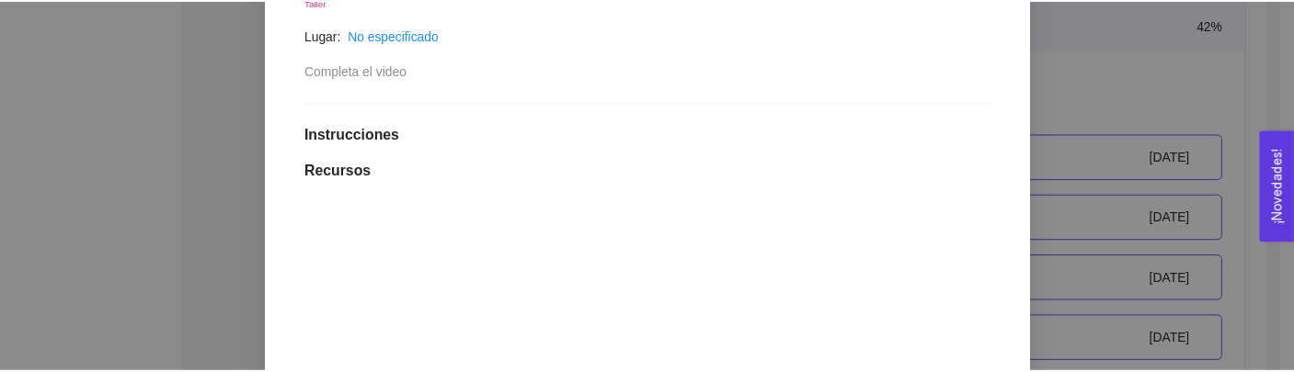
scroll to position [380, 0]
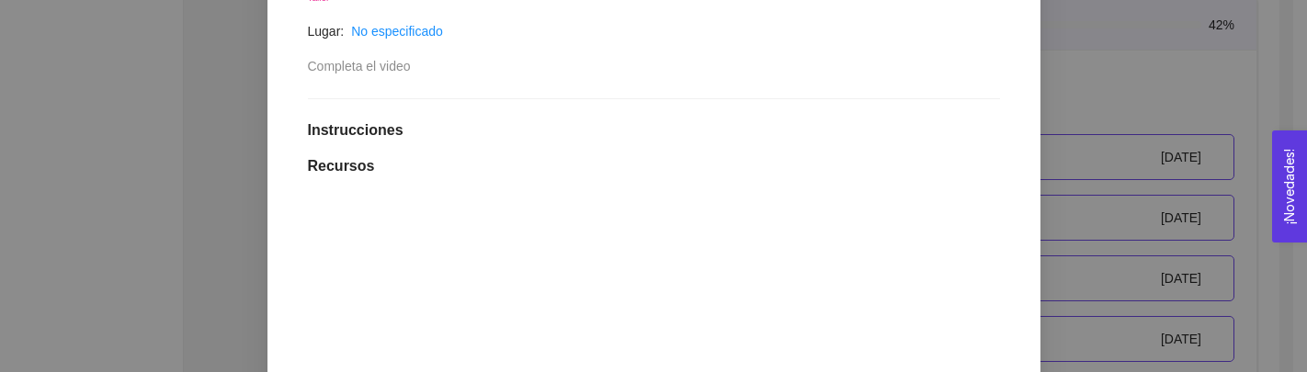
click at [1092, 71] on div "2. HIPÓTESIS DEL MODELO DE NEGOCIO El emprendedor puede establecer su hipótesis…" at bounding box center [653, 186] width 1307 height 372
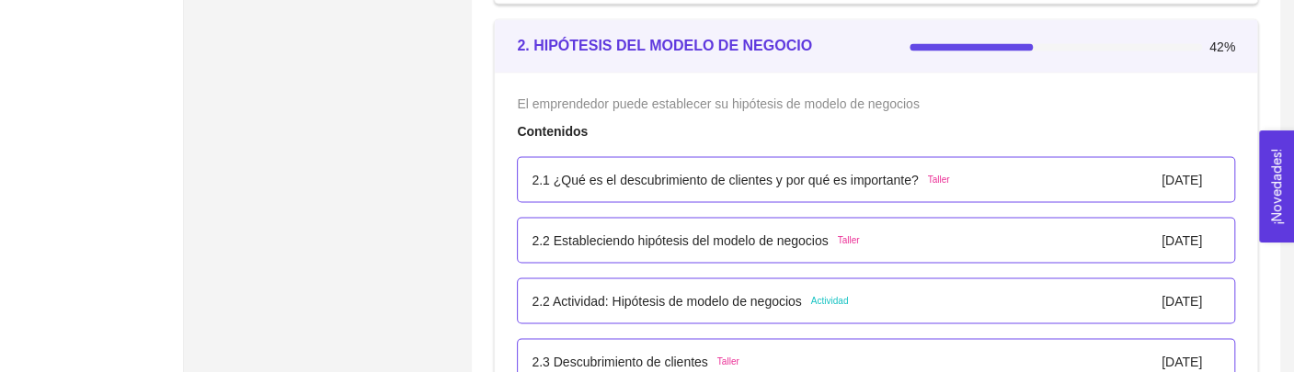
scroll to position [1764, 0]
